Goal: Information Seeking & Learning: Find specific fact

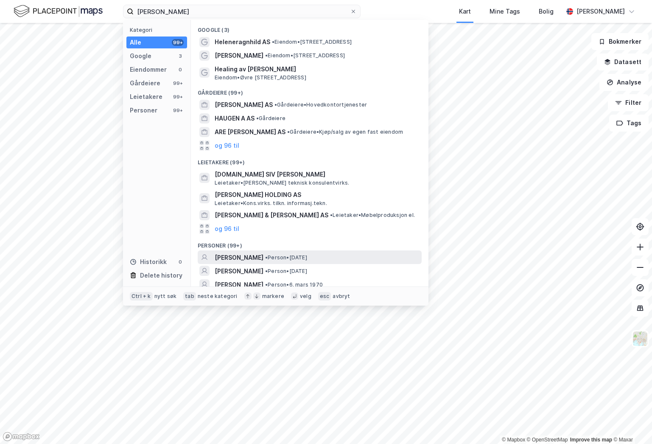
type input "[PERSON_NAME]"
click at [305, 252] on div "[PERSON_NAME] • Person • [DATE]" at bounding box center [310, 257] width 224 height 14
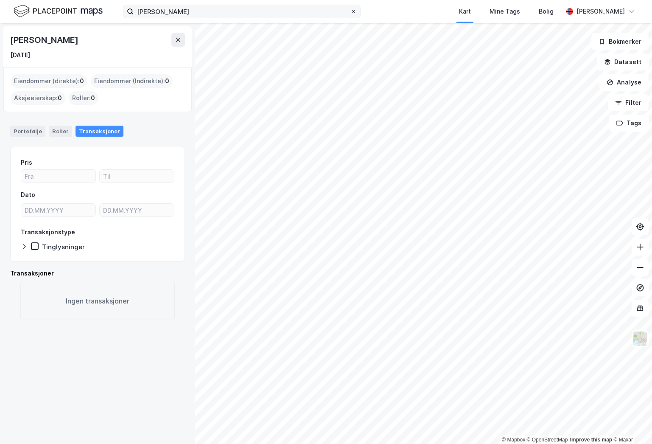
click at [353, 11] on icon at bounding box center [353, 11] width 5 height 5
click at [350, 11] on input "[PERSON_NAME]" at bounding box center [242, 11] width 216 height 13
